Goal: Find specific page/section: Find specific page/section

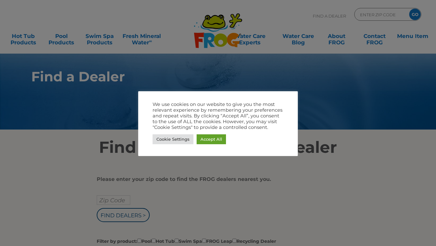
click at [179, 135] on link "Cookie Settings" at bounding box center [173, 139] width 41 height 10
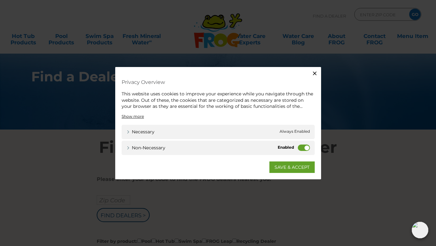
click at [299, 147] on label "Non-necessary" at bounding box center [304, 147] width 12 height 6
click at [0, 0] on input "Non-necessary" at bounding box center [0, 0] width 0 height 0
click at [303, 168] on link "SAVE & ACCEPT" at bounding box center [291, 166] width 45 height 11
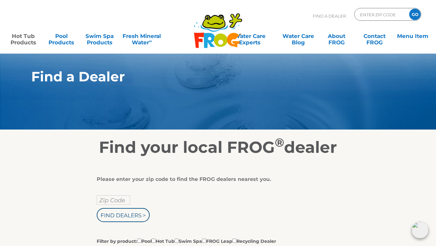
click at [21, 36] on link "Hot Tub Products" at bounding box center [23, 36] width 34 height 13
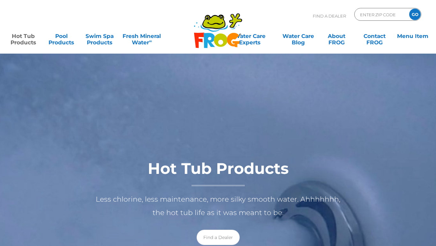
click at [227, 239] on link "Find a Dealer" at bounding box center [218, 237] width 43 height 15
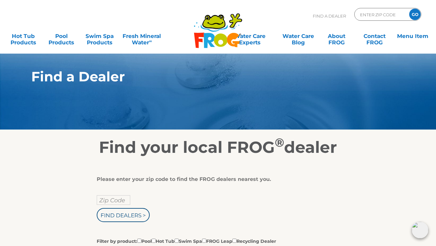
click at [115, 198] on input "Zip Code" at bounding box center [114, 200] width 34 height 10
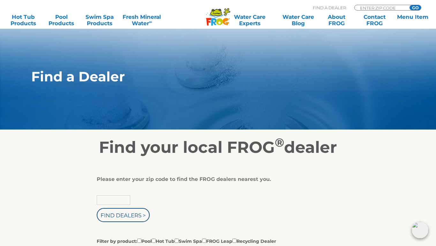
scroll to position [28, 0]
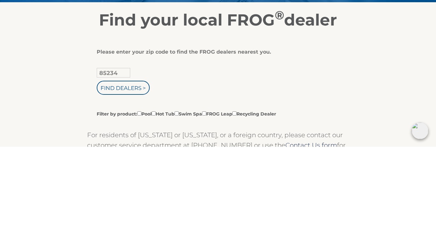
type input "85234"
click at [124, 180] on input "Find Dealers >" at bounding box center [123, 187] width 53 height 14
click at [132, 180] on input "Find Dealers >" at bounding box center [123, 187] width 53 height 14
